Goal: Navigation & Orientation: Find specific page/section

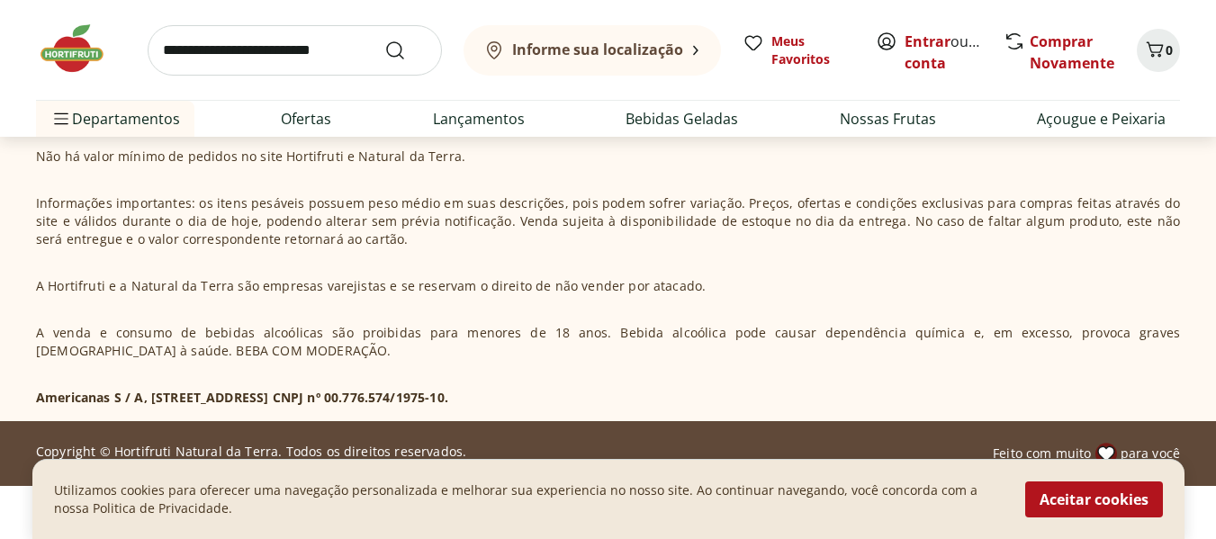
click at [1127, 497] on button "Aceitar cookies" at bounding box center [1094, 500] width 138 height 36
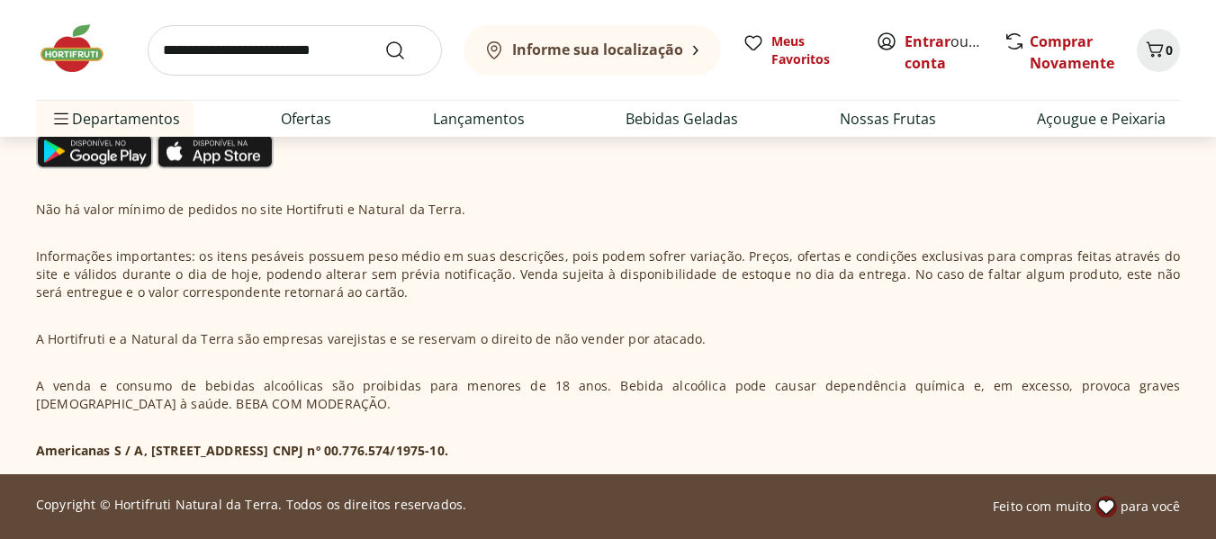
click at [637, 448] on div "Não há valor mínimo de pedidos no site Hortifruti e Natural da Terra. Informaçõ…" at bounding box center [608, 330] width 1144 height 259
drag, startPoint x: 620, startPoint y: 449, endPoint x: 505, endPoint y: 452, distance: 115.2
click at [448, 452] on p "Americanas S / A, [STREET_ADDRESS] CNPJ nº 00.776.574/1975-10." at bounding box center [242, 451] width 412 height 18
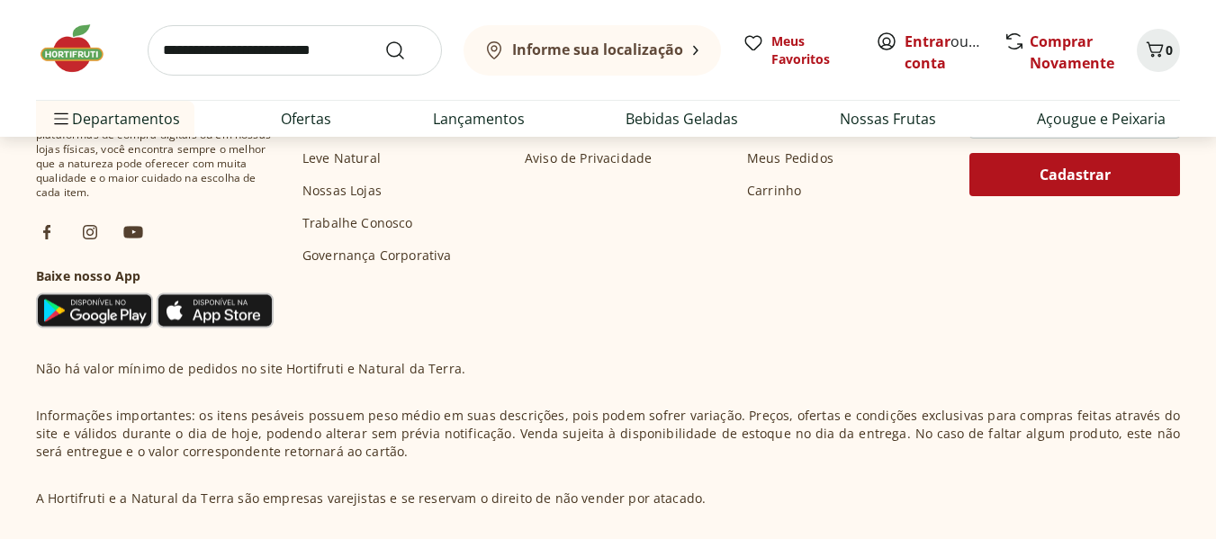
scroll to position [5370, 0]
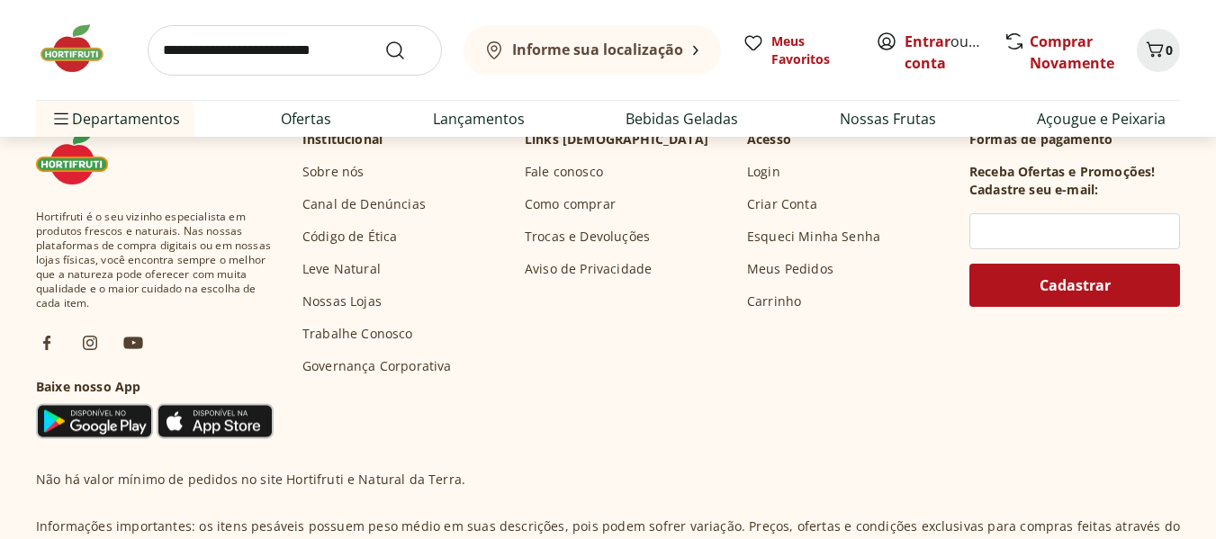
click at [348, 302] on link "Nossas Lojas" at bounding box center [341, 302] width 79 height 18
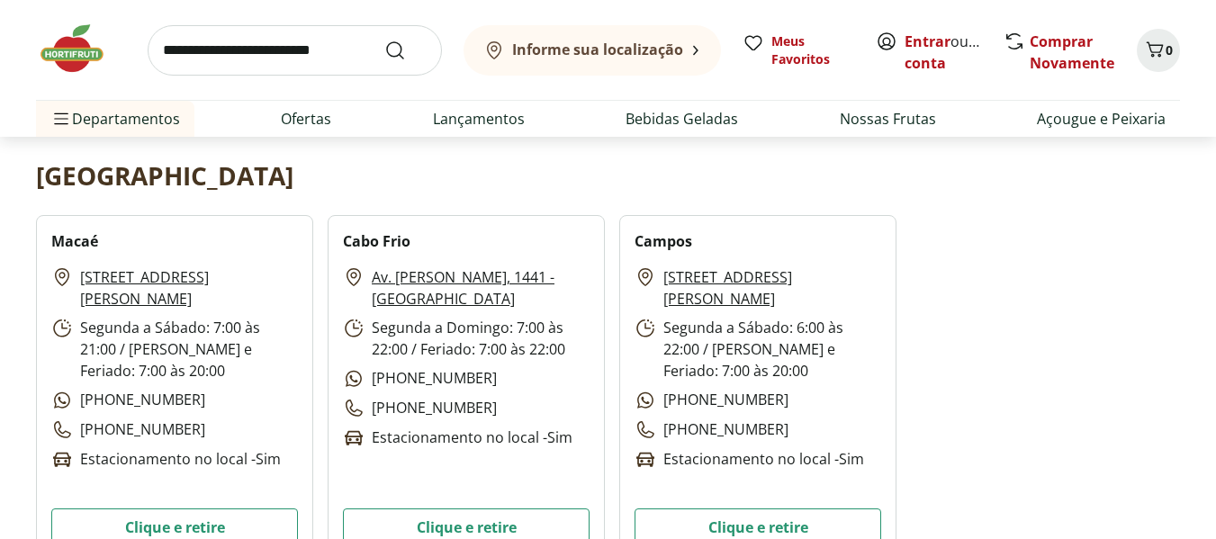
scroll to position [394, 0]
